Goal: Information Seeking & Learning: Check status

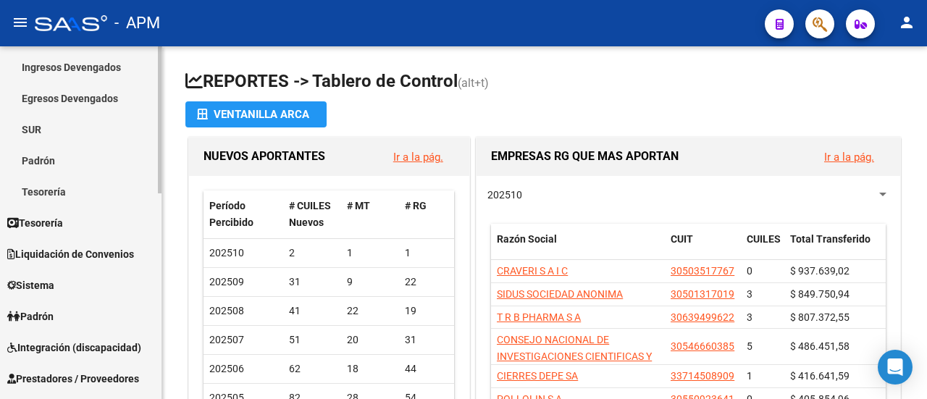
scroll to position [362, 0]
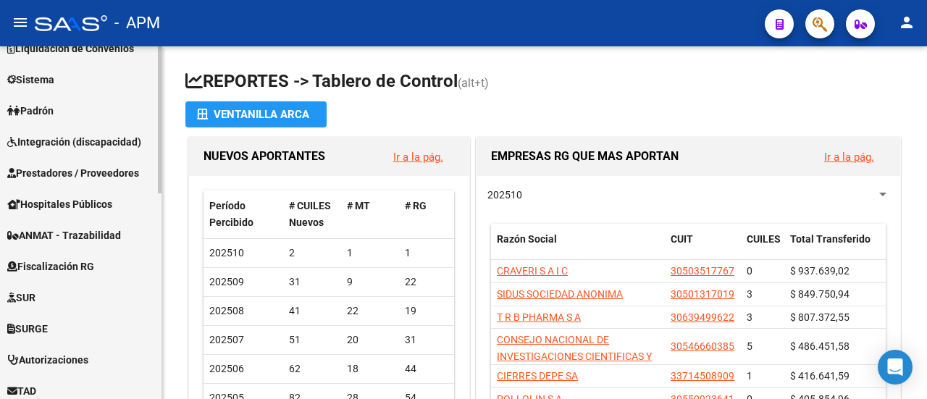
click at [52, 110] on span "Padrón" at bounding box center [30, 111] width 46 height 16
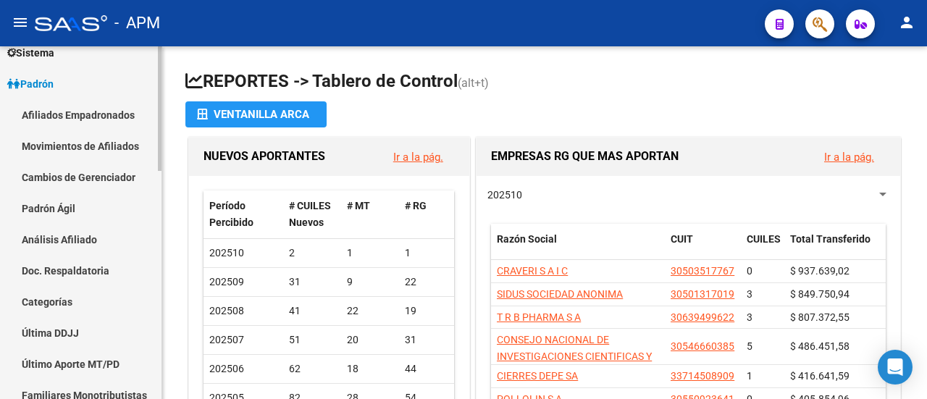
scroll to position [143, 0]
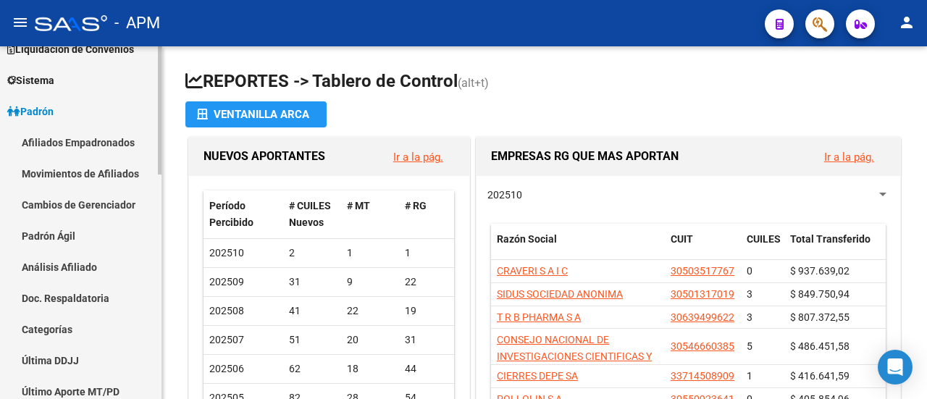
click at [72, 137] on link "Afiliados Empadronados" at bounding box center [81, 142] width 162 height 31
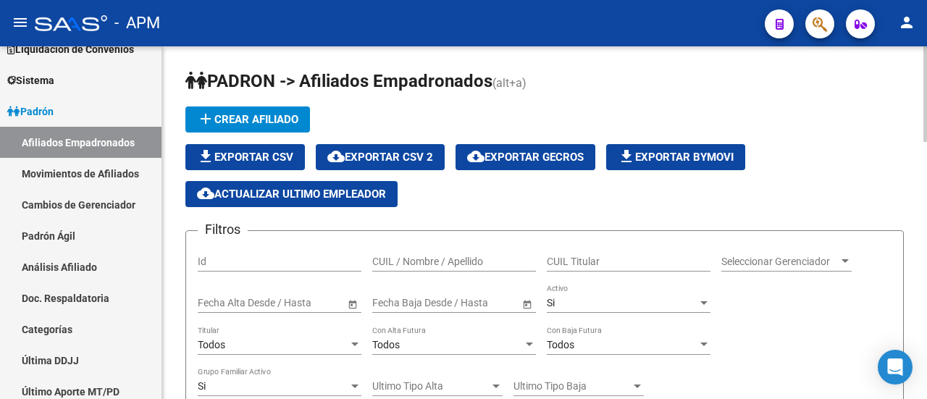
click at [591, 262] on input "CUIL Titular" at bounding box center [629, 262] width 164 height 12
type input "36874772"
click at [602, 261] on input "36874772" at bounding box center [629, 262] width 164 height 12
drag, startPoint x: 611, startPoint y: 259, endPoint x: 517, endPoint y: 252, distance: 94.4
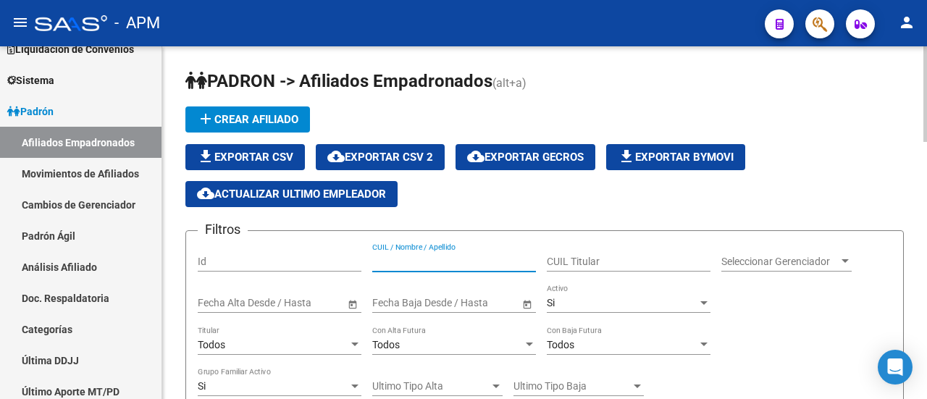
click at [443, 262] on input "CUIL / Nombre / Apellido" at bounding box center [454, 262] width 164 height 12
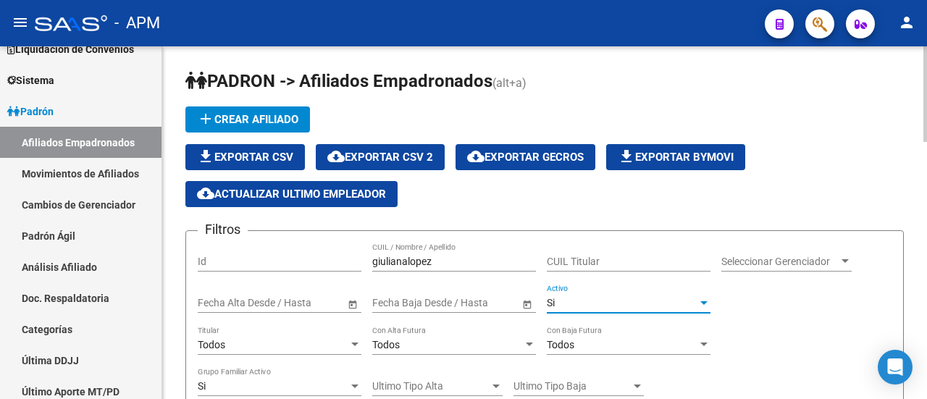
click at [703, 303] on div at bounding box center [703, 303] width 7 height 4
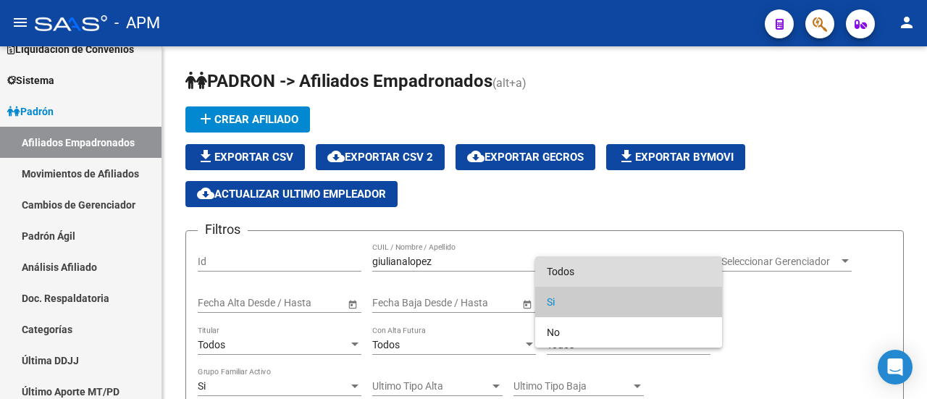
click at [579, 267] on span "Todos" at bounding box center [629, 271] width 164 height 30
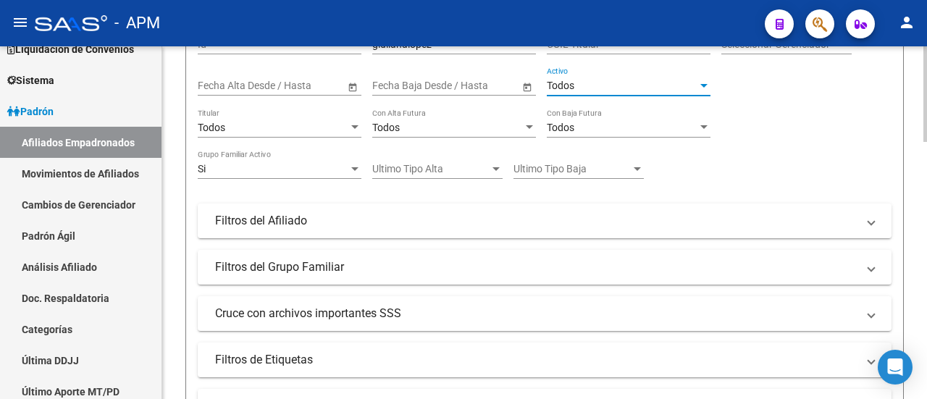
scroll to position [362, 0]
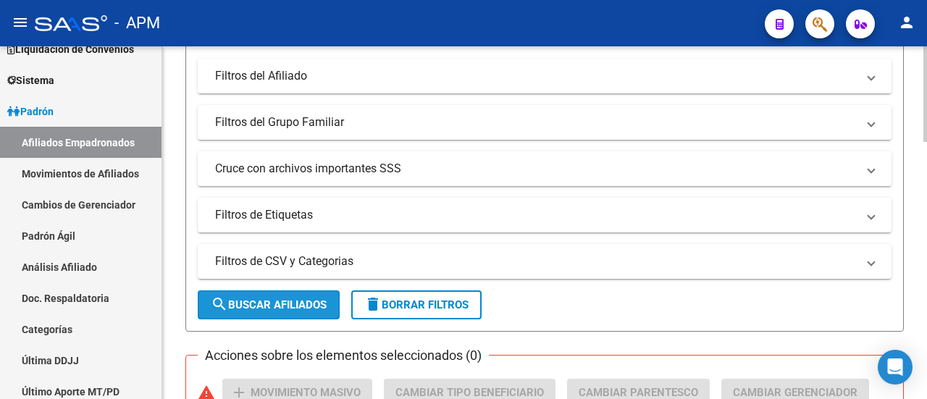
click at [296, 295] on button "search Buscar Afiliados" at bounding box center [269, 304] width 142 height 29
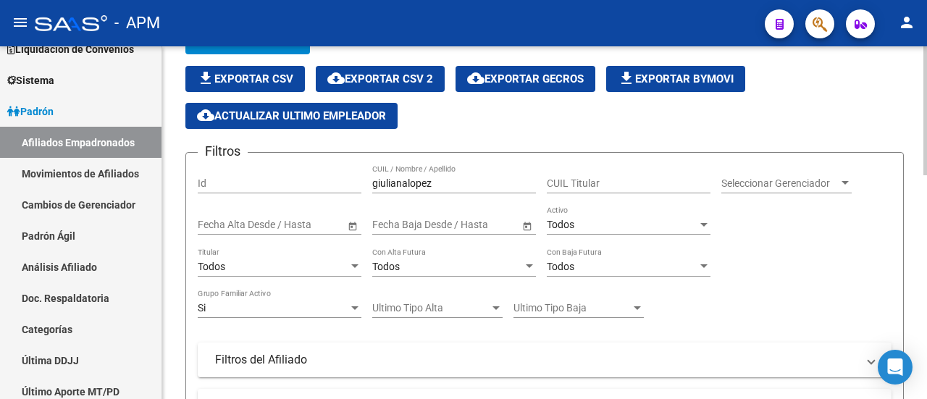
scroll to position [0, 0]
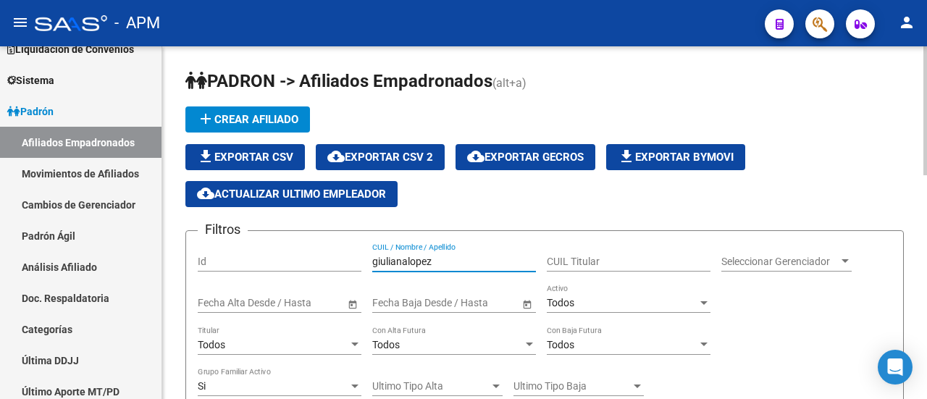
click at [408, 259] on input "giulianalopez" at bounding box center [454, 262] width 164 height 12
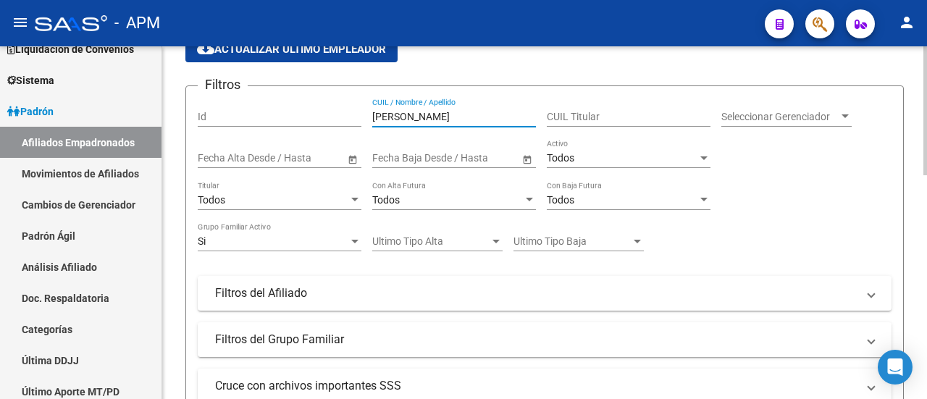
scroll to position [290, 0]
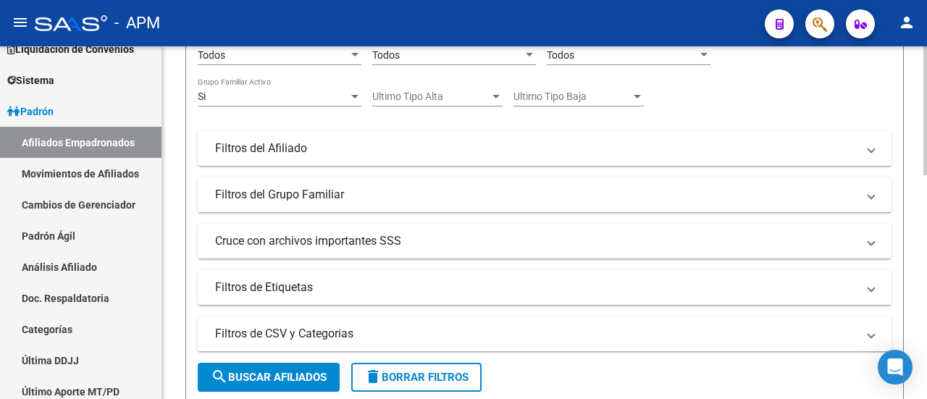
click at [273, 380] on span "search Buscar Afiliados" at bounding box center [269, 377] width 116 height 13
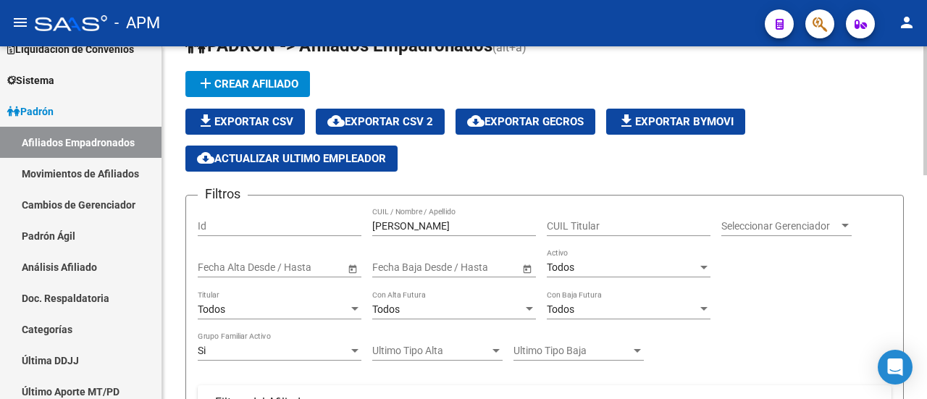
scroll to position [0, 0]
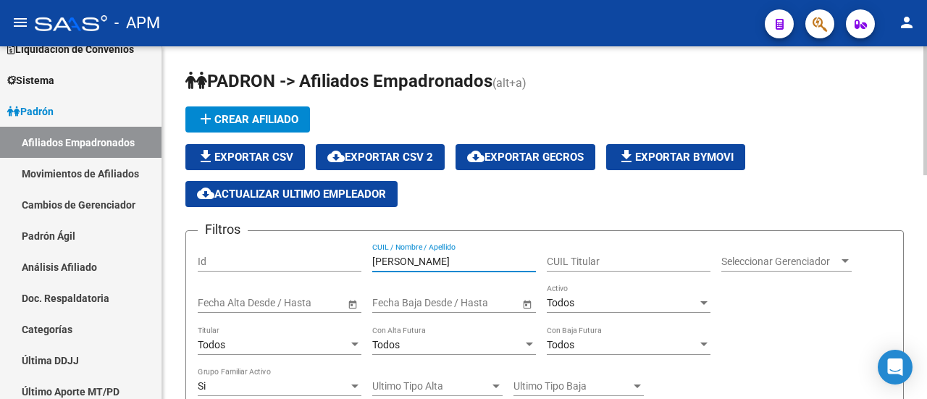
click at [408, 256] on input "[PERSON_NAME]" at bounding box center [454, 262] width 164 height 12
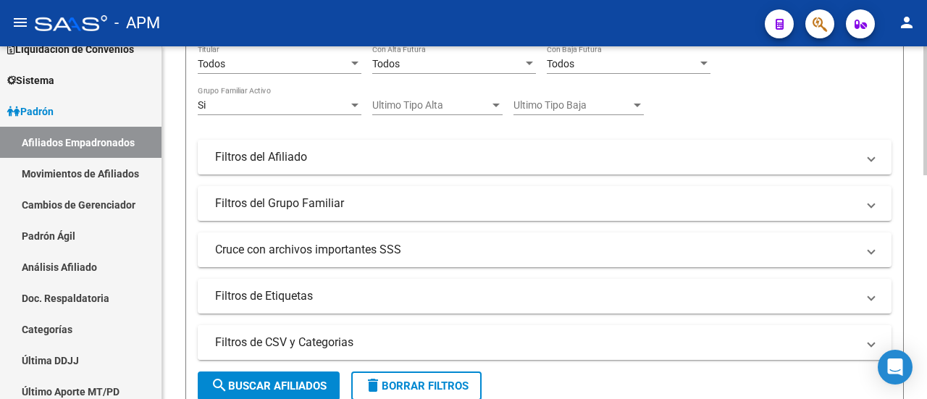
scroll to position [290, 0]
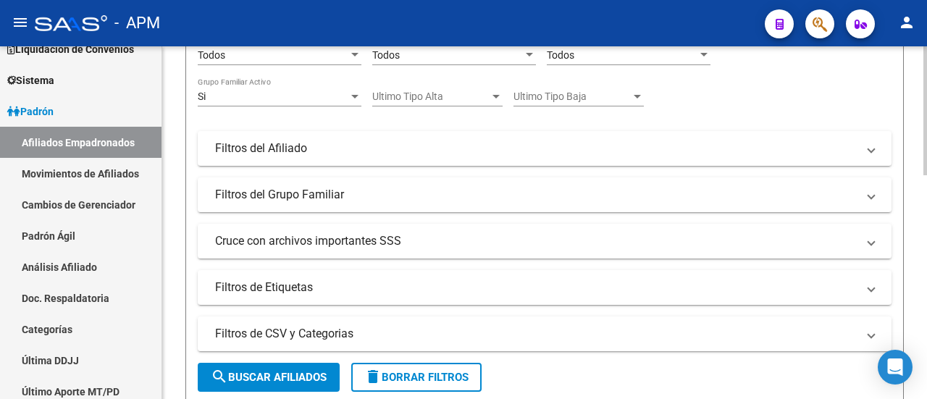
type input "[PERSON_NAME] [PERSON_NAME]"
click at [297, 373] on span "search Buscar Afiliados" at bounding box center [269, 377] width 116 height 13
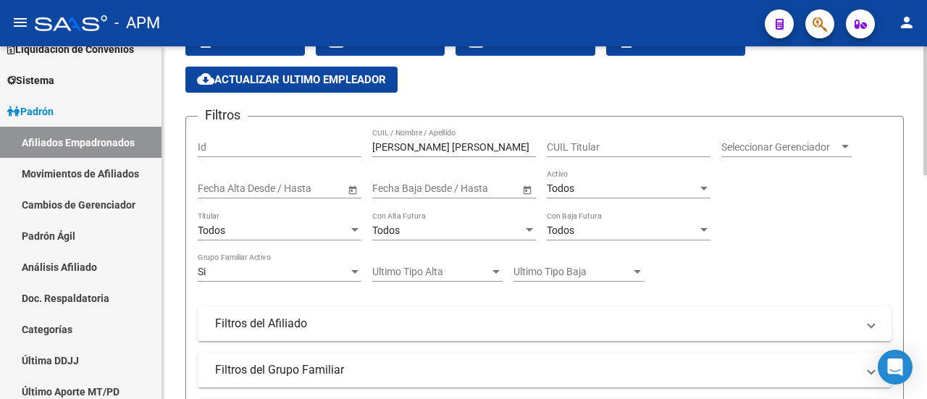
scroll to position [35, 0]
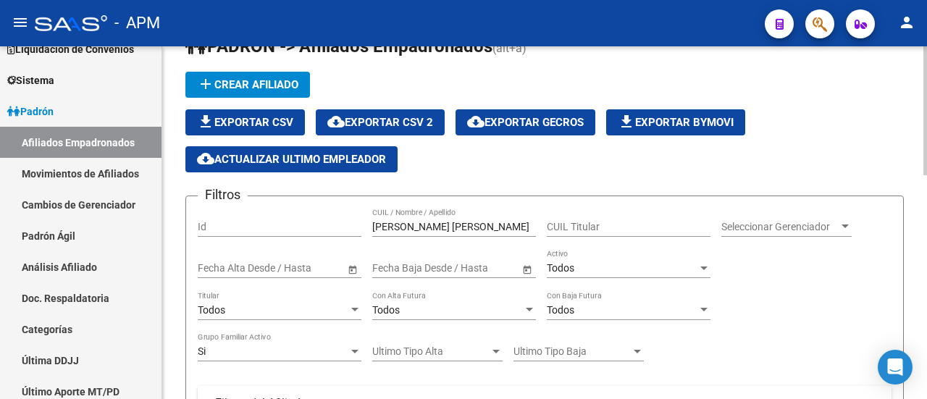
click at [585, 225] on input "CUIL Titular" at bounding box center [629, 227] width 164 height 12
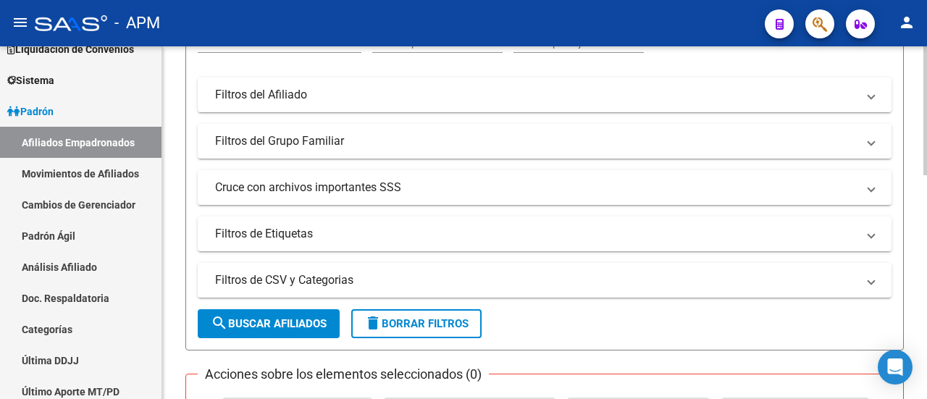
scroll to position [397, 0]
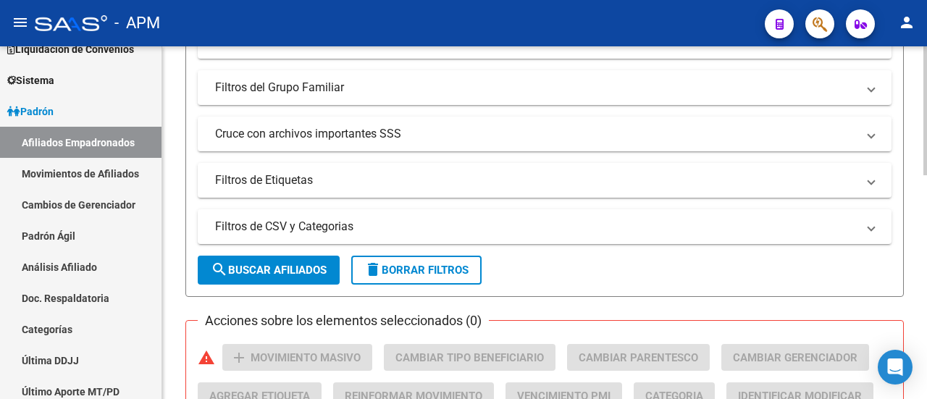
type input "27368747721"
click at [267, 282] on button "search Buscar Afiliados" at bounding box center [269, 270] width 142 height 29
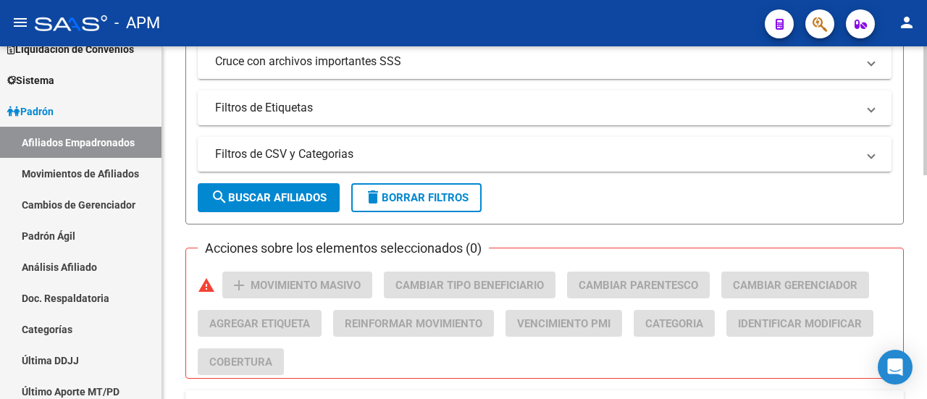
click at [249, 189] on button "search Buscar Afiliados" at bounding box center [269, 197] width 142 height 29
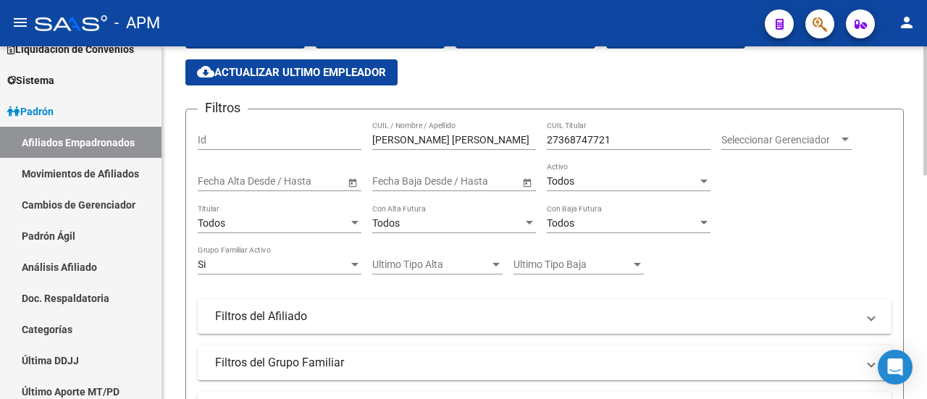
scroll to position [35, 0]
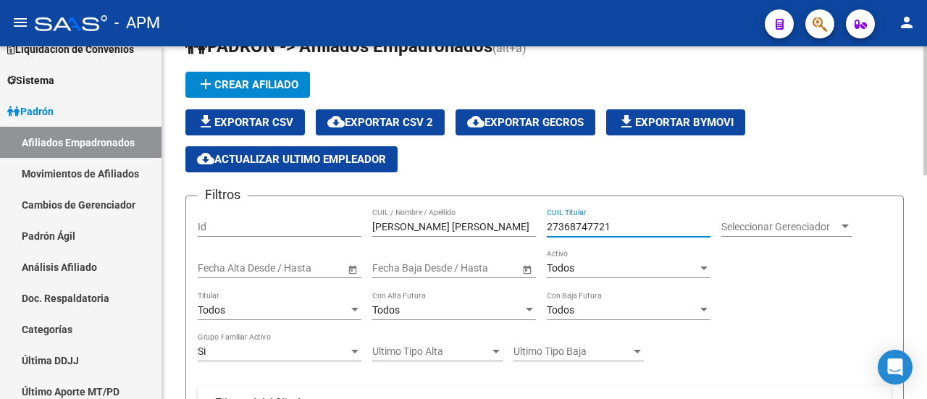
click at [558, 222] on input "27368747721" at bounding box center [629, 227] width 164 height 12
click at [569, 225] on input "27368747721" at bounding box center [629, 227] width 164 height 12
click at [580, 227] on input "27368747721" at bounding box center [629, 227] width 164 height 12
click at [592, 225] on input "27368747721" at bounding box center [629, 227] width 164 height 12
click at [568, 228] on input "27368747721" at bounding box center [629, 227] width 164 height 12
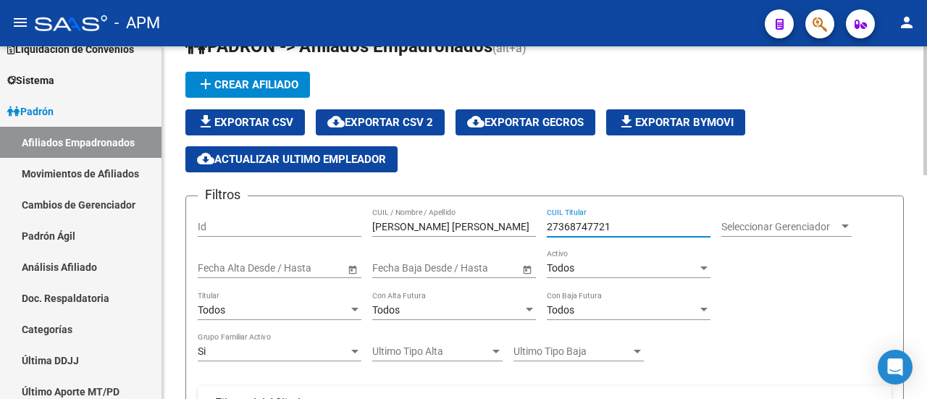
click at [579, 225] on input "27368747721" at bounding box center [629, 227] width 164 height 12
click at [621, 227] on input "27368747721" at bounding box center [629, 227] width 164 height 12
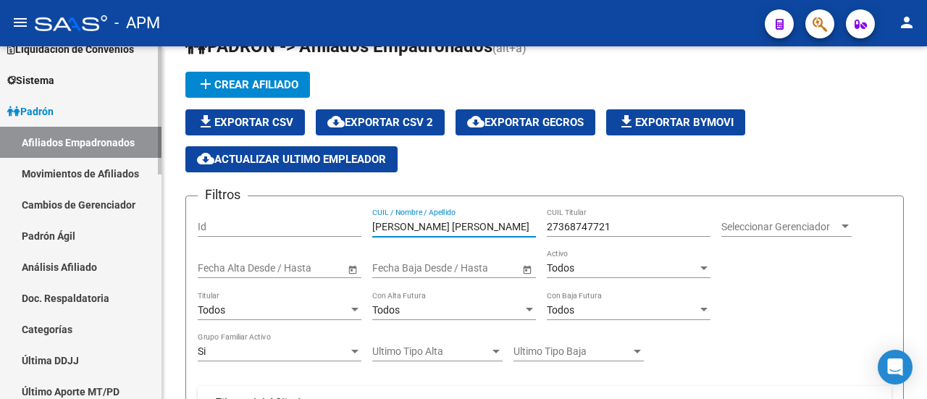
drag, startPoint x: 474, startPoint y: 220, endPoint x: 0, endPoint y: 167, distance: 477.3
click at [159, 208] on mat-sidenav-container "Firma Express Inicio Calendario SSS Instructivos Contacto OS Reportes Tablero d…" at bounding box center [463, 222] width 927 height 353
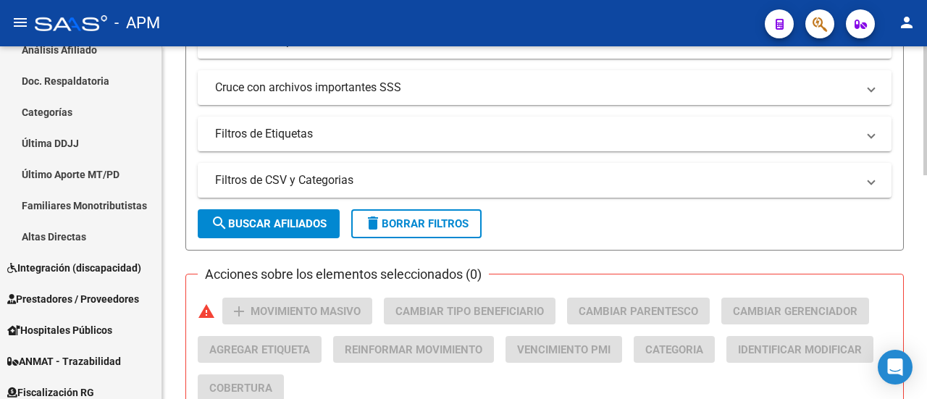
scroll to position [469, 0]
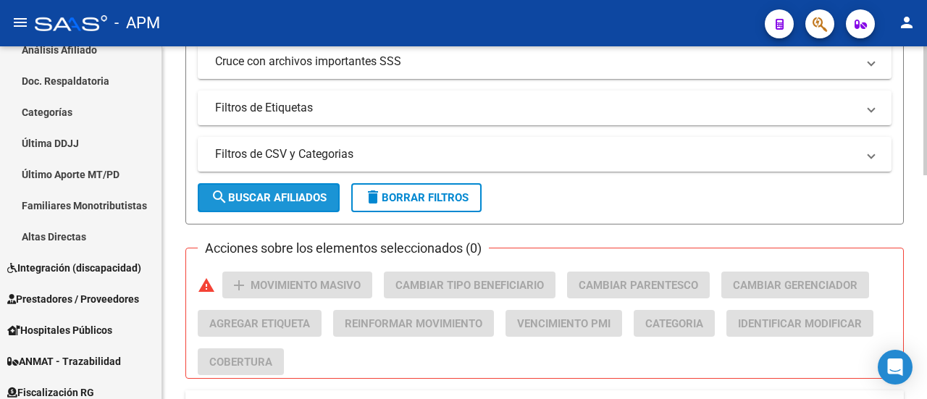
click at [281, 195] on span "search Buscar Afiliados" at bounding box center [269, 197] width 116 height 13
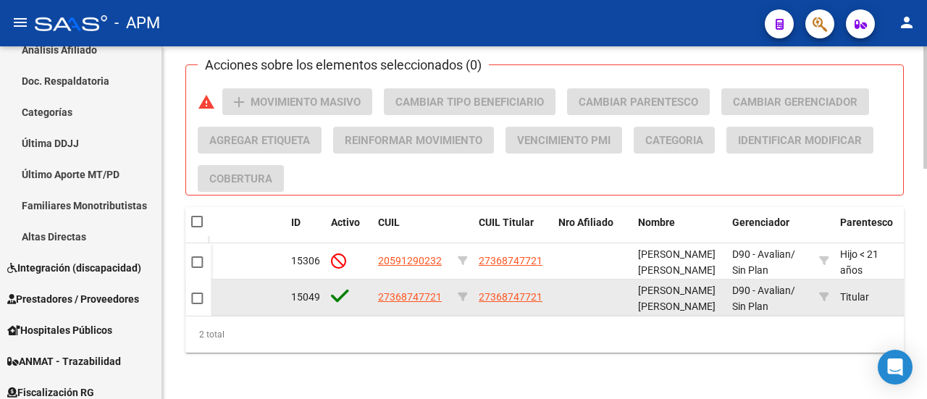
scroll to position [0, 134]
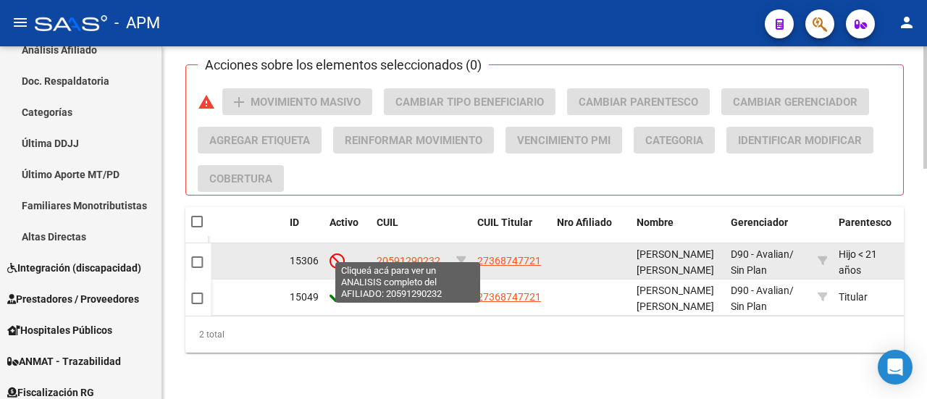
click at [422, 255] on span "20591290232" at bounding box center [409, 261] width 64 height 12
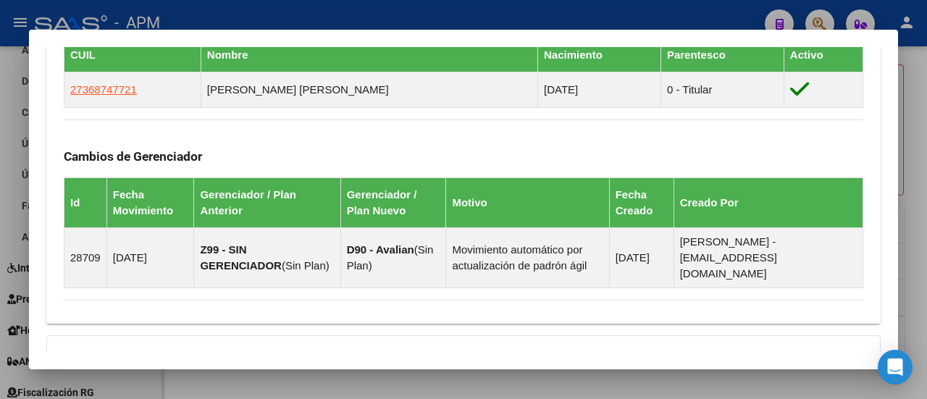
scroll to position [900, 0]
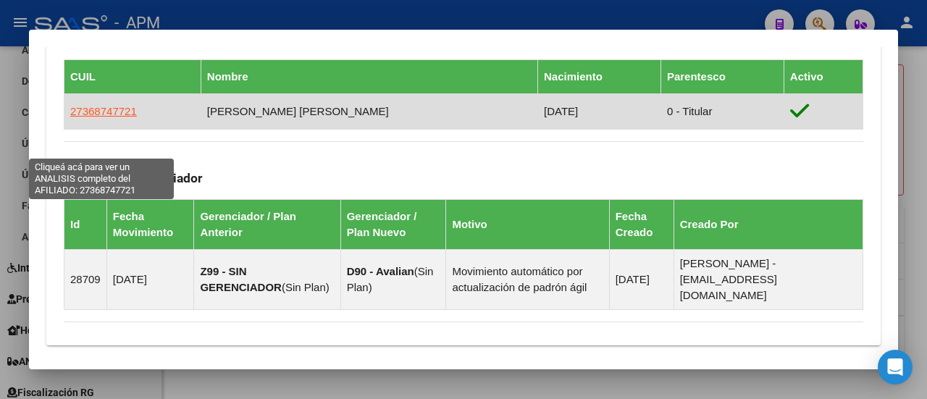
click at [96, 117] on span "27368747721" at bounding box center [103, 111] width 67 height 12
type textarea "27368747721"
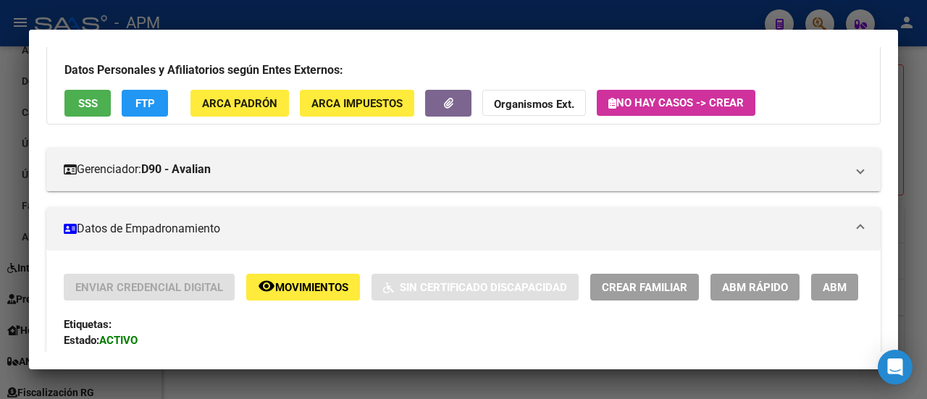
scroll to position [0, 0]
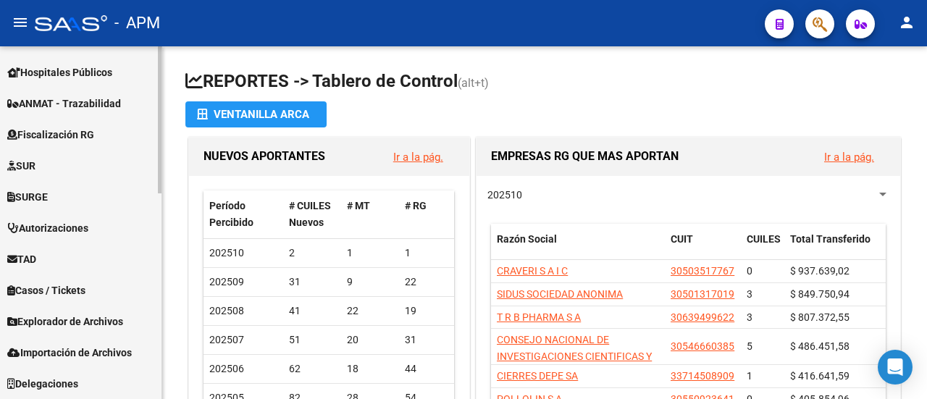
scroll to position [277, 0]
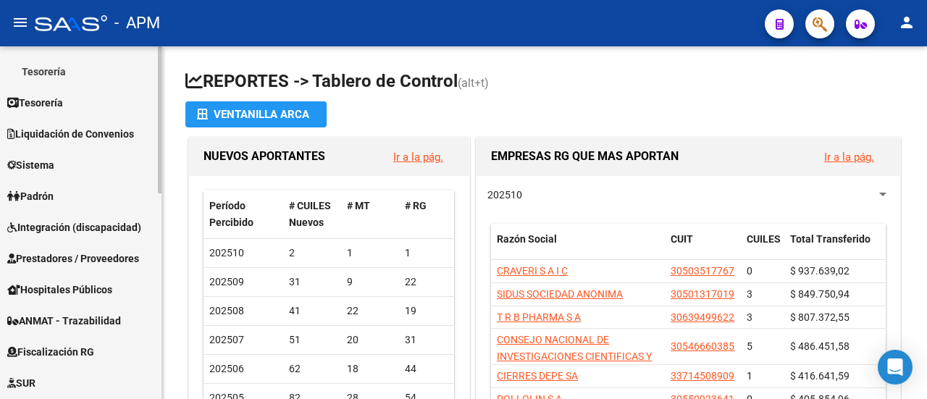
click at [54, 198] on span "Padrón" at bounding box center [30, 196] width 46 height 16
click at [45, 196] on span "Padrón" at bounding box center [30, 196] width 46 height 16
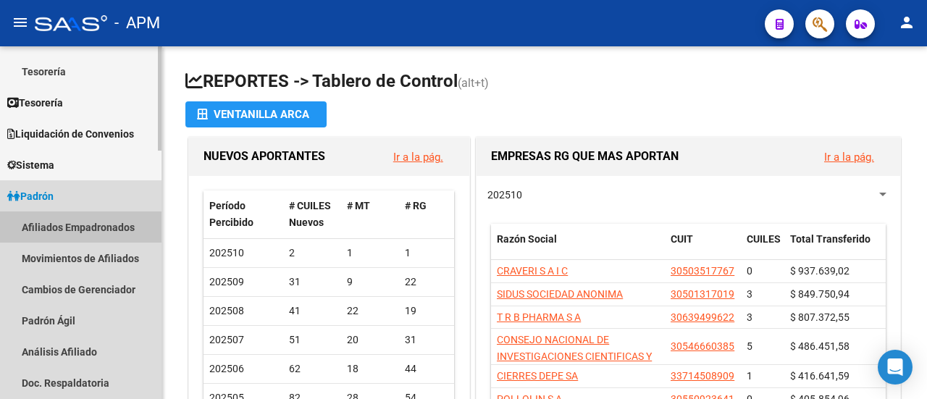
drag, startPoint x: 63, startPoint y: 231, endPoint x: 926, endPoint y: 292, distance: 865.5
click at [64, 231] on link "Afiliados Empadronados" at bounding box center [81, 226] width 162 height 31
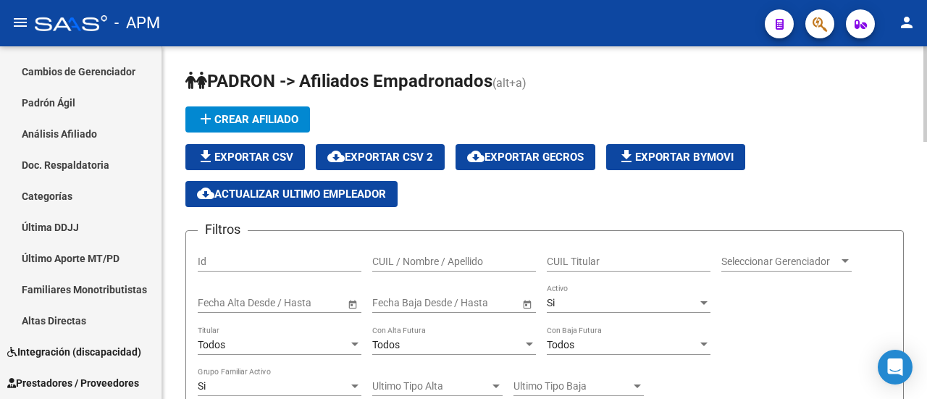
click at [592, 262] on input "CUIL Titular" at bounding box center [629, 262] width 164 height 12
paste input "27368747721"
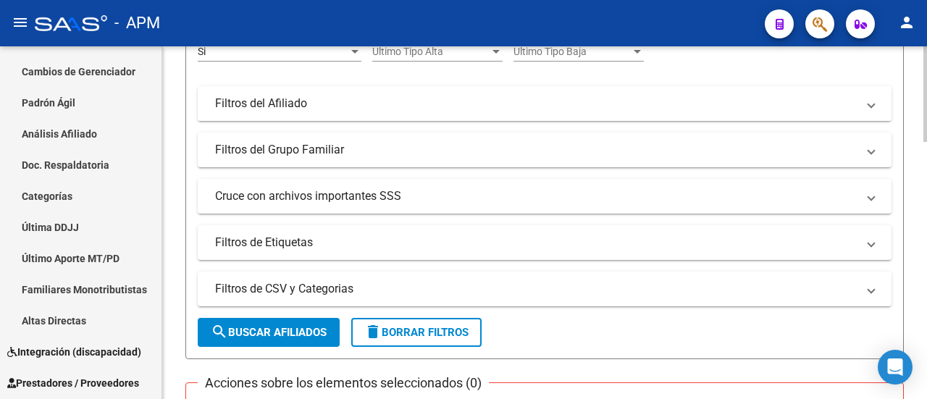
scroll to position [507, 0]
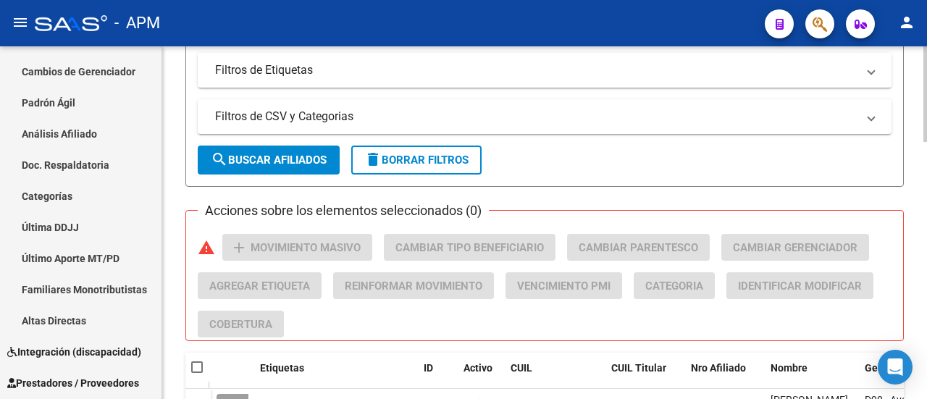
type input "27368747721"
click at [259, 167] on button "search Buscar Afiliados" at bounding box center [269, 160] width 142 height 29
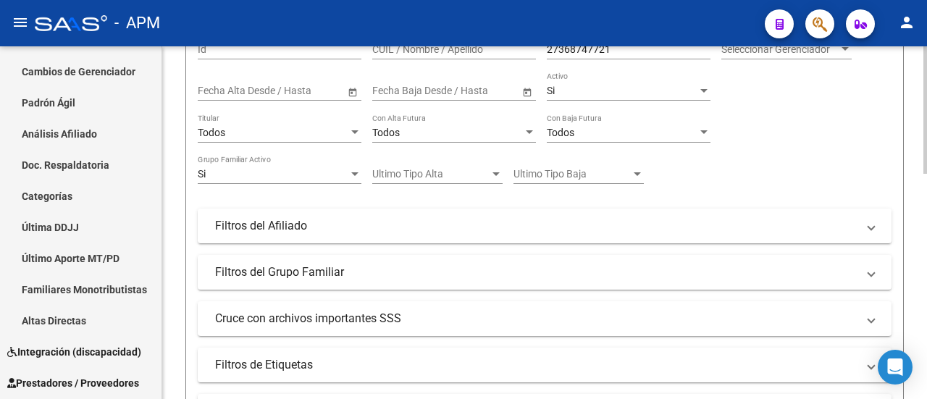
scroll to position [190, 0]
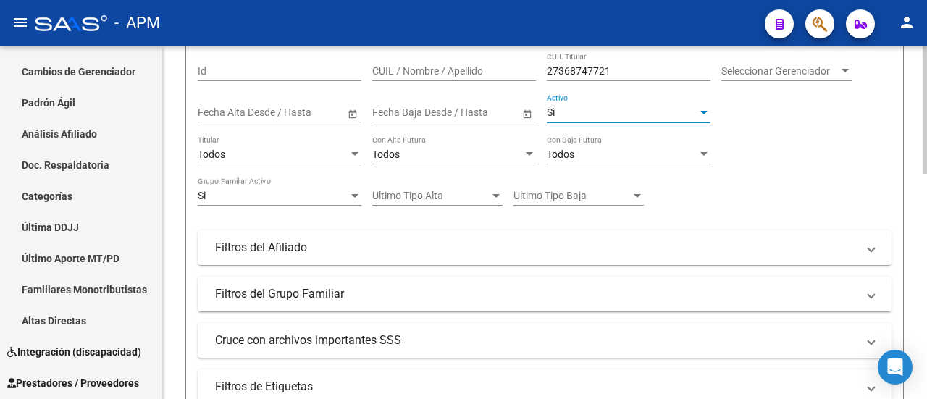
click at [700, 109] on div at bounding box center [703, 112] width 13 height 12
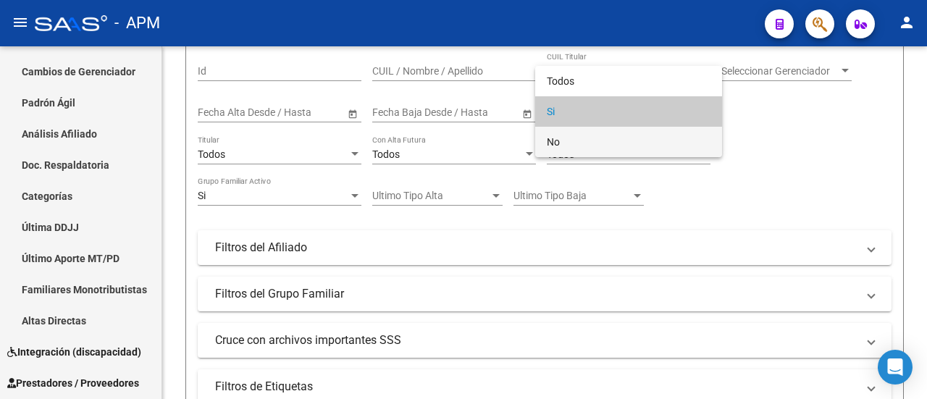
click at [553, 145] on span "No" at bounding box center [629, 142] width 164 height 30
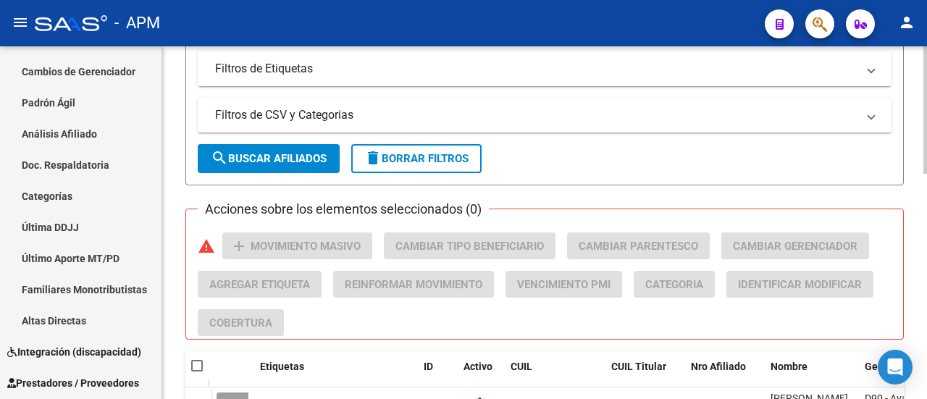
scroll to position [553, 0]
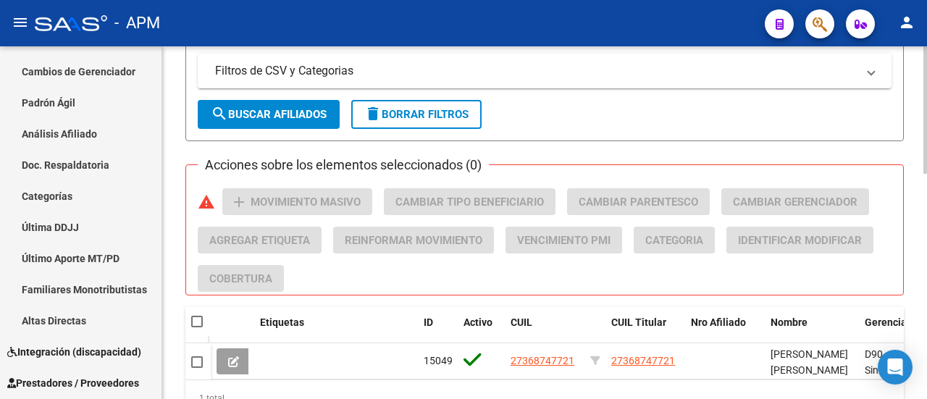
click at [243, 118] on span "search Buscar Afiliados" at bounding box center [269, 114] width 116 height 13
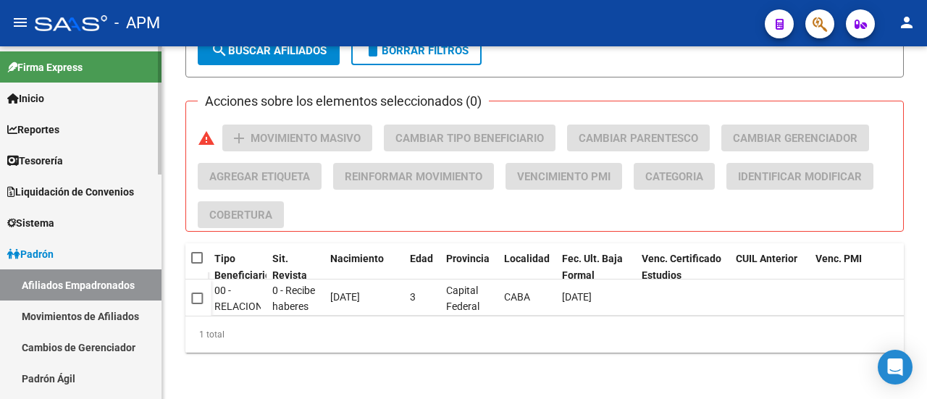
scroll to position [0, 0]
click at [44, 93] on span "Inicio" at bounding box center [25, 99] width 37 height 16
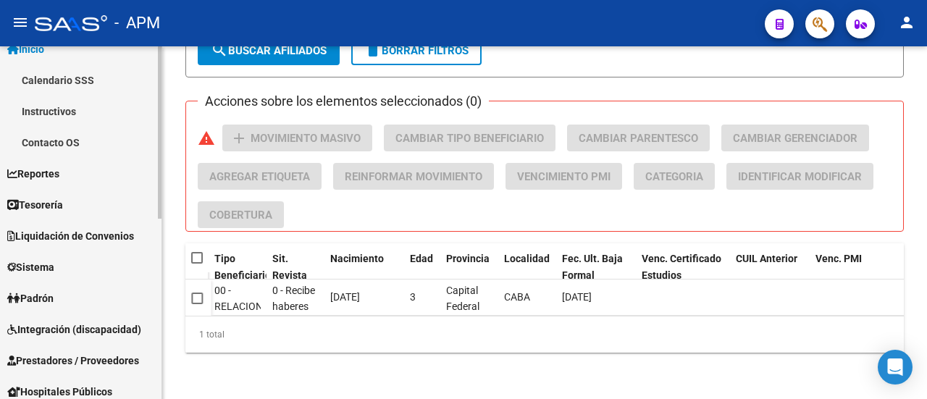
scroll to position [72, 0]
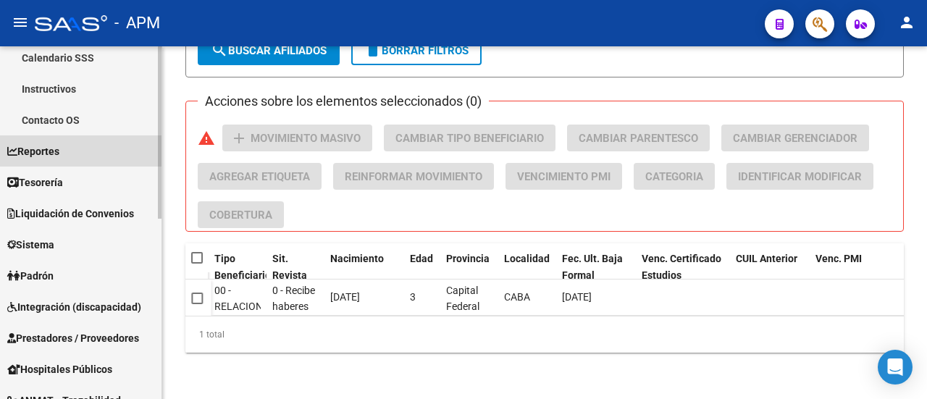
click at [52, 153] on span "Reportes" at bounding box center [33, 151] width 52 height 16
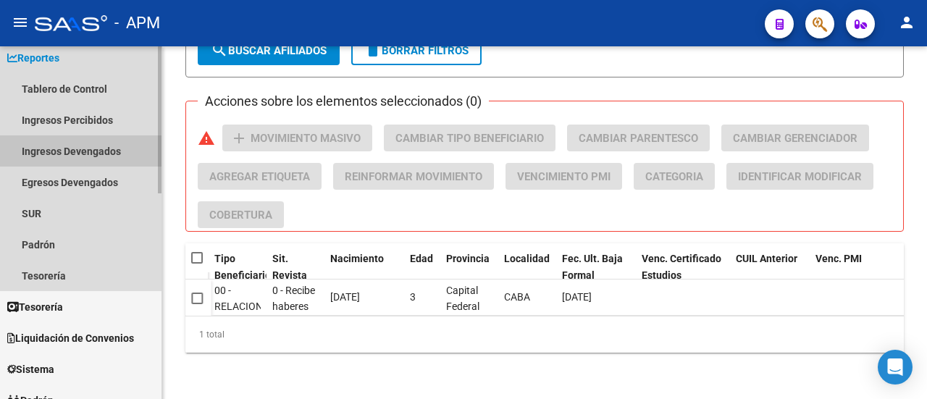
click at [70, 151] on link "Ingresos Devengados" at bounding box center [81, 150] width 162 height 31
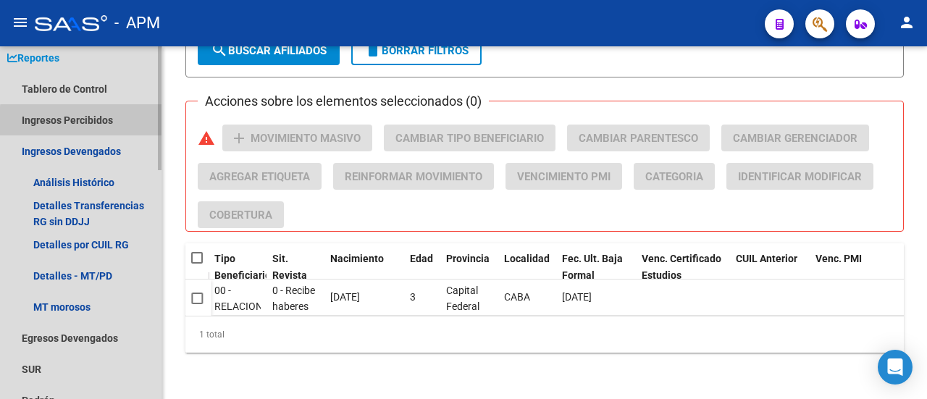
click at [94, 122] on link "Ingresos Percibidos" at bounding box center [81, 119] width 162 height 31
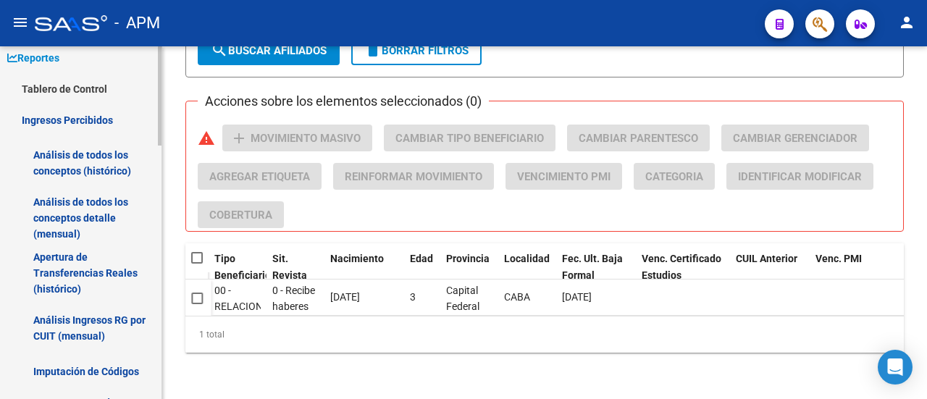
click at [62, 222] on link "Análisis de todos los conceptos detalle (mensual)" at bounding box center [81, 217] width 162 height 55
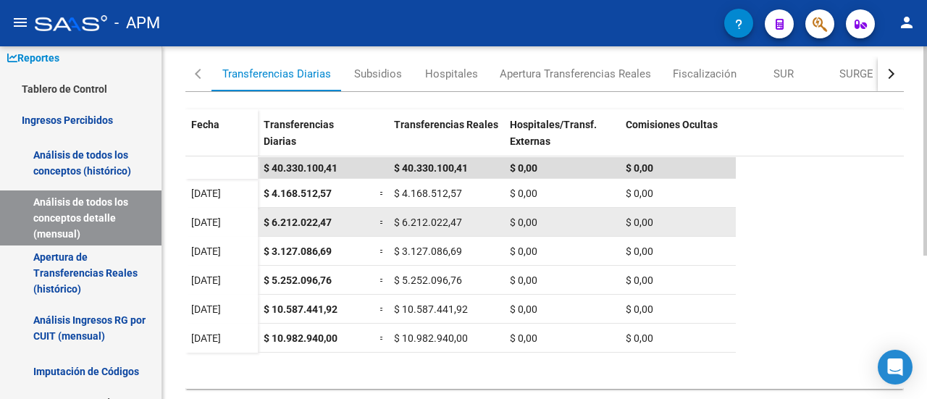
scroll to position [240, 0]
